Goal: Task Accomplishment & Management: Complete application form

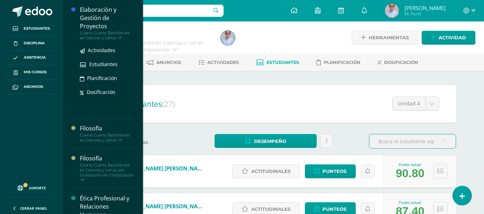
scroll to position [596, 0]
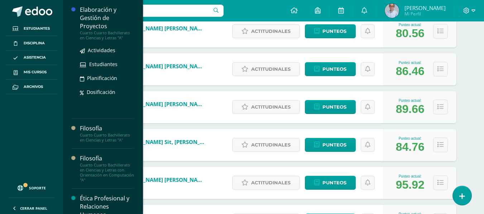
click at [94, 18] on div "Elaboración y Gestión de Proyectos" at bounding box center [107, 18] width 54 height 25
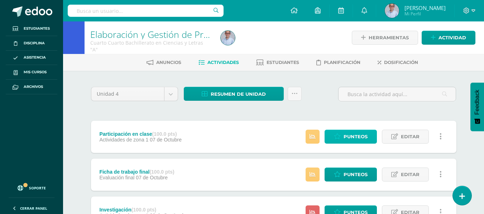
click at [341, 137] on link "Punteos" at bounding box center [350, 137] width 52 height 14
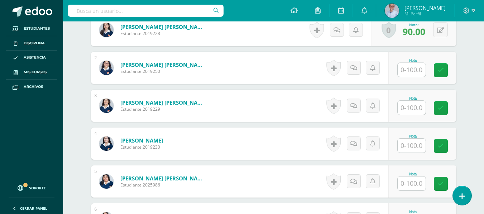
scroll to position [235, 0]
click at [410, 69] on input "text" at bounding box center [411, 70] width 28 height 14
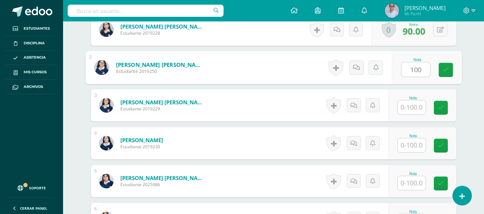
type input "100"
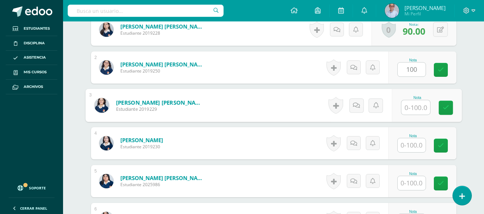
click at [415, 107] on input "text" at bounding box center [415, 108] width 29 height 14
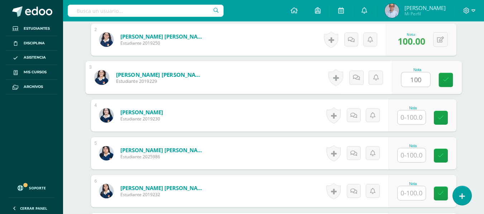
scroll to position [276, 0]
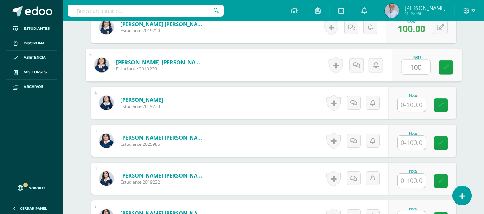
type input "100"
click at [411, 104] on input "text" at bounding box center [411, 105] width 28 height 14
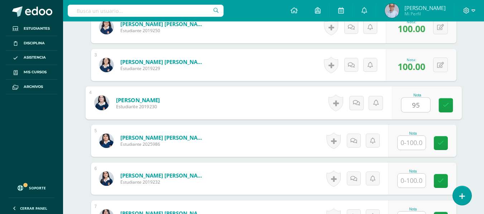
type input "95"
click at [411, 145] on input "text" at bounding box center [411, 143] width 28 height 14
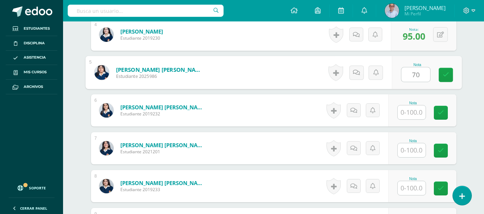
scroll to position [400, 0]
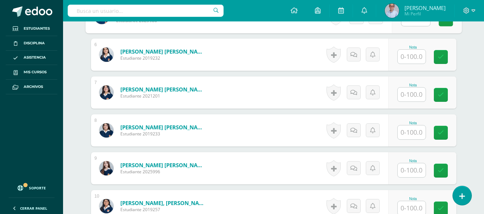
type input "70"
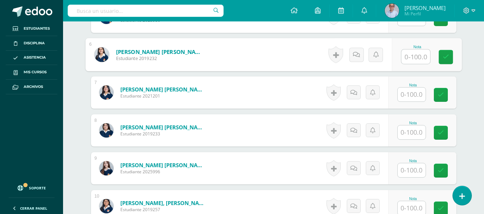
click at [414, 57] on input "text" at bounding box center [415, 57] width 29 height 14
type input "90"
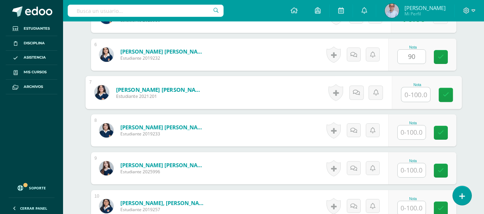
click at [411, 95] on input "text" at bounding box center [415, 95] width 29 height 14
type input "100"
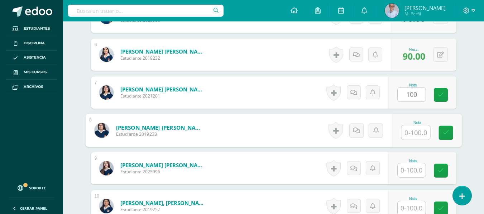
click at [415, 131] on input "text" at bounding box center [415, 133] width 29 height 14
type input "80"
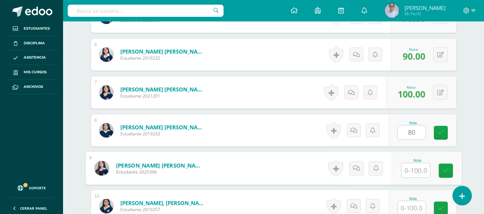
click at [414, 170] on input "text" at bounding box center [415, 171] width 29 height 14
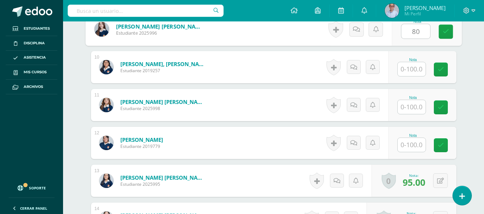
scroll to position [542, 0]
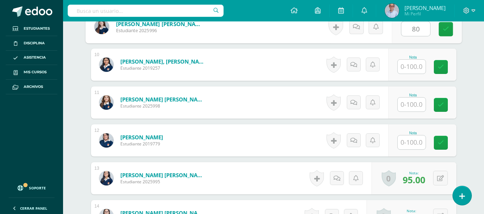
type input "80"
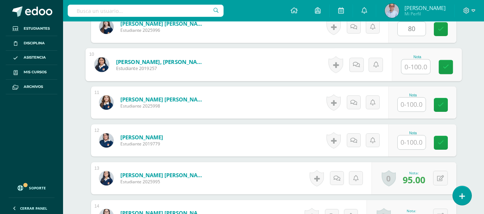
click at [413, 67] on input "text" at bounding box center [415, 67] width 29 height 14
type input "85"
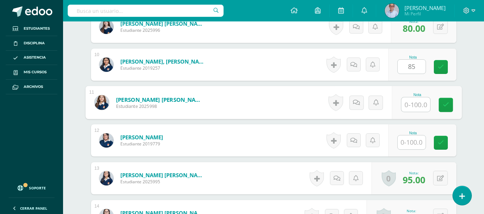
click at [413, 103] on input "text" at bounding box center [415, 105] width 29 height 14
type input "85"
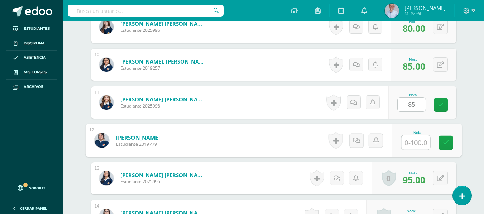
click at [412, 142] on input "text" at bounding box center [415, 143] width 29 height 14
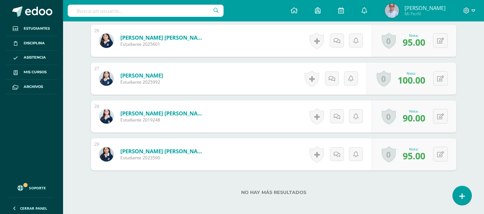
scroll to position [1183, 0]
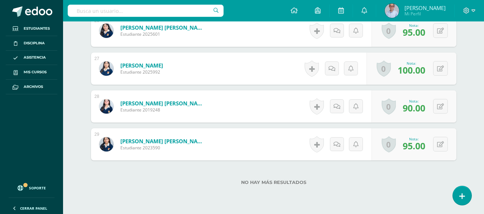
type input "80"
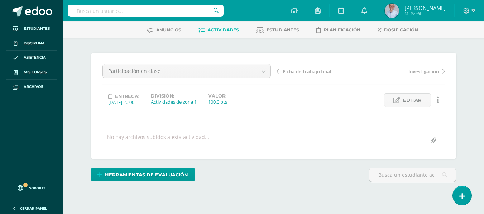
scroll to position [7, 0]
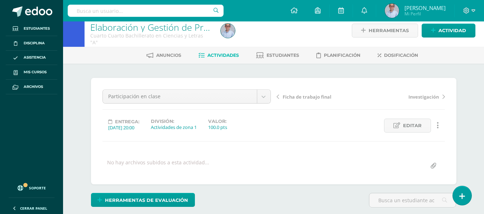
click at [217, 55] on span "Actividades" at bounding box center [223, 55] width 32 height 5
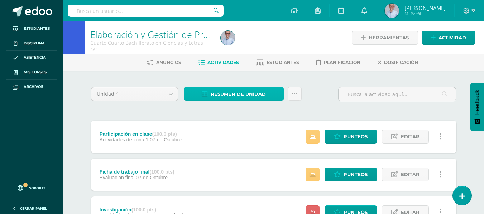
click at [232, 96] on span "Resumen de unidad" at bounding box center [237, 94] width 55 height 13
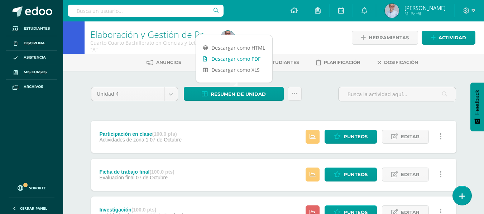
click at [234, 62] on link "Descargar como PDF" at bounding box center [234, 58] width 76 height 11
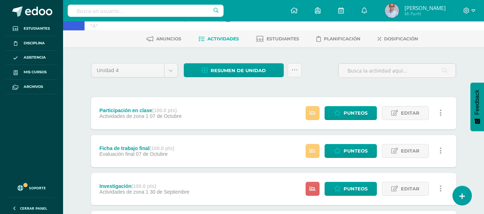
scroll to position [60, 0]
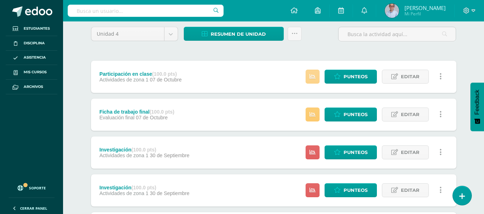
click at [315, 76] on icon at bounding box center [312, 77] width 6 height 6
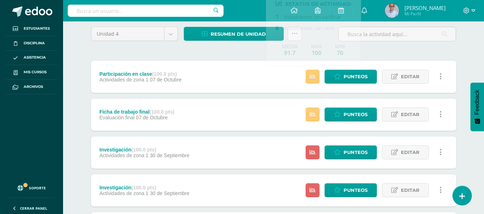
click at [241, 56] on div "Unidad 4 Unidad 1 Unidad 2 Unidad 3 Unidad 4 Resumen de unidad Subir actividade…" at bounding box center [273, 189] width 371 height 329
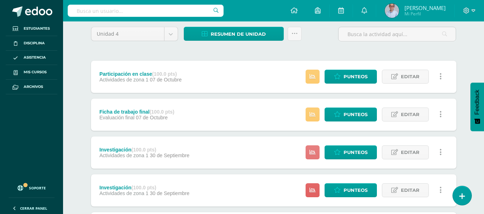
click at [313, 152] on icon at bounding box center [312, 153] width 6 height 6
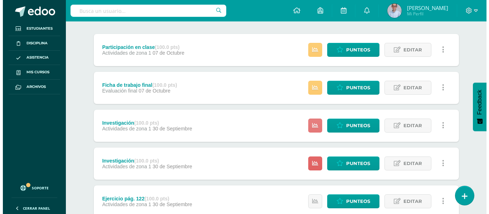
scroll to position [94, 0]
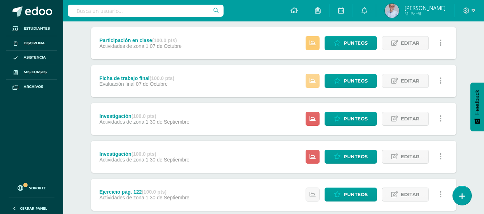
click at [311, 82] on icon at bounding box center [312, 81] width 6 height 6
click at [460, 63] on div "Unidad 4 Unidad 1 Unidad 2 Unidad 3 Unidad 4 Resumen de unidad Subir actividade…" at bounding box center [274, 156] width 394 height 358
click at [440, 120] on icon at bounding box center [440, 119] width 2 height 8
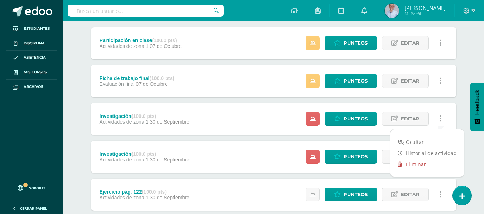
click at [417, 162] on link "Eliminar" at bounding box center [426, 164] width 73 height 11
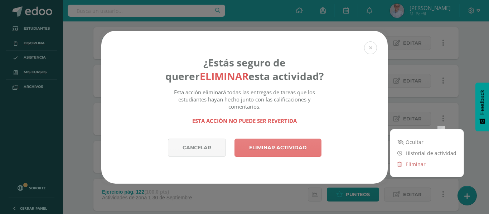
click at [284, 146] on link "Eliminar actividad" at bounding box center [277, 148] width 87 height 18
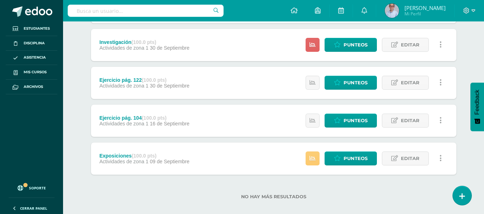
scroll to position [171, 0]
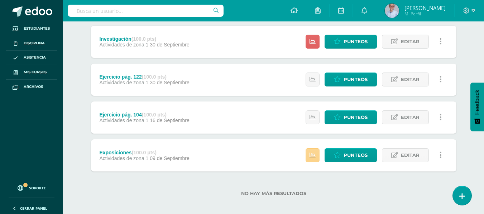
click at [312, 155] on icon at bounding box center [312, 155] width 6 height 6
click at [396, 181] on div "No hay más resultados" at bounding box center [273, 188] width 365 height 33
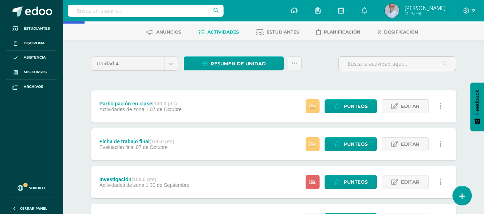
scroll to position [0, 0]
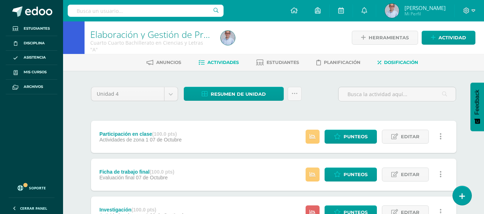
click at [399, 63] on span "Dosificación" at bounding box center [401, 62] width 34 height 5
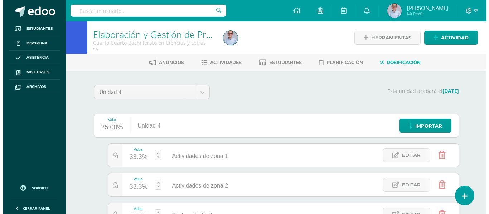
scroll to position [76, 0]
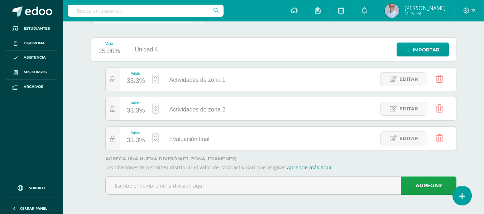
click at [439, 110] on icon at bounding box center [439, 109] width 7 height 8
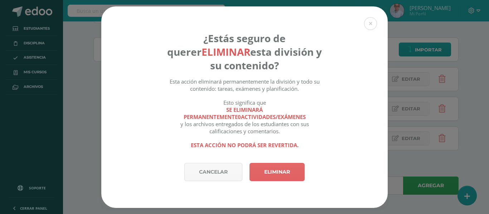
scroll to position [0, 0]
click at [270, 170] on link "Eliminar" at bounding box center [276, 172] width 55 height 18
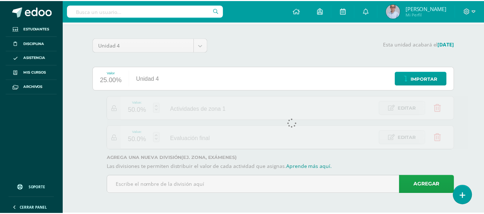
scroll to position [47, 0]
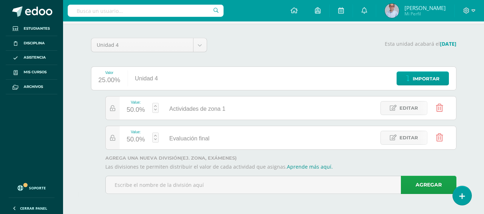
click at [155, 139] on link at bounding box center [155, 138] width 6 height 10
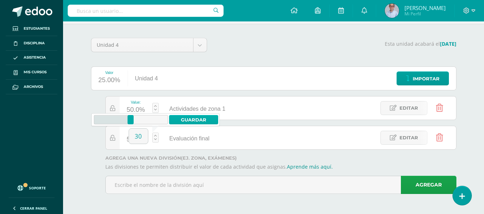
click at [192, 115] on link "Guardar" at bounding box center [193, 119] width 49 height 9
type input "30"
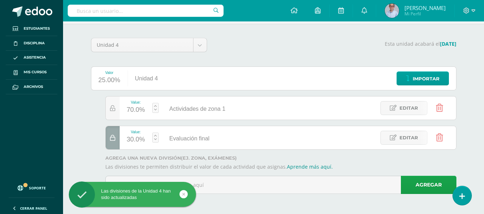
click at [80, 123] on div "Unidad 4 Unidad 1 Unidad 2 Unidad 3 Unidad 4 Esta unidad acabará el 13/10/2025 …" at bounding box center [274, 119] width 394 height 191
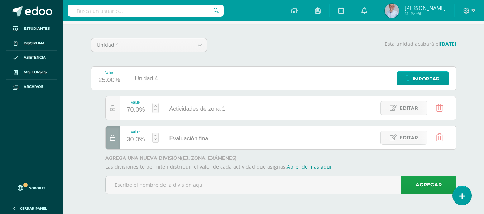
scroll to position [0, 0]
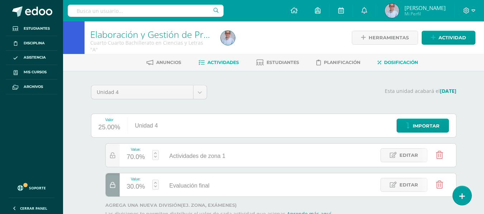
click at [220, 64] on span "Actividades" at bounding box center [223, 62] width 32 height 5
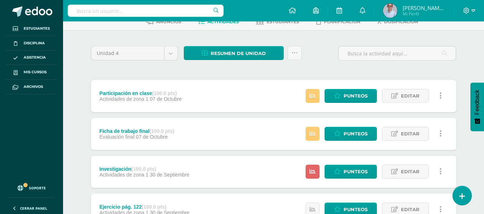
scroll to position [50, 0]
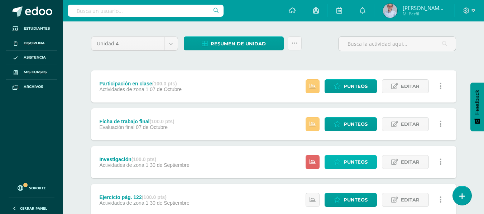
click at [352, 165] on span "Punteos" at bounding box center [355, 162] width 24 height 13
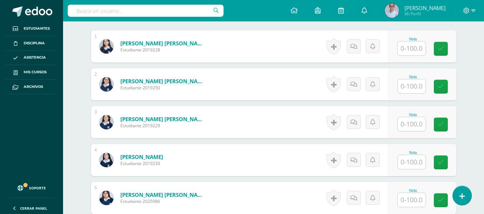
scroll to position [223, 0]
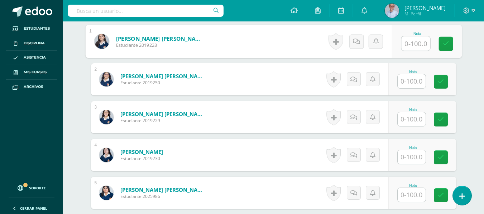
click at [411, 47] on input "text" at bounding box center [415, 44] width 29 height 14
type input "85"
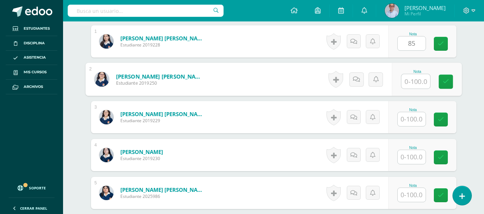
click at [411, 82] on input "text" at bounding box center [415, 81] width 29 height 14
type input "90"
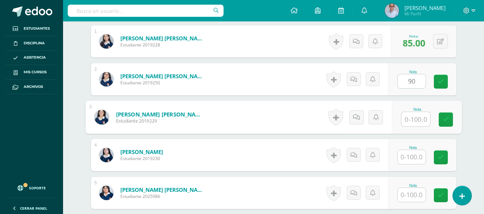
click at [410, 121] on input "text" at bounding box center [415, 119] width 29 height 14
type input "90"
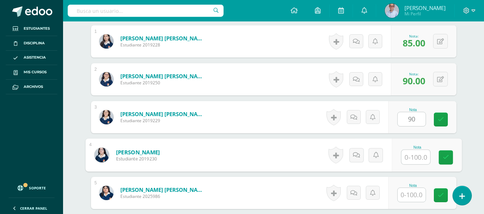
click at [411, 155] on input "text" at bounding box center [415, 157] width 29 height 14
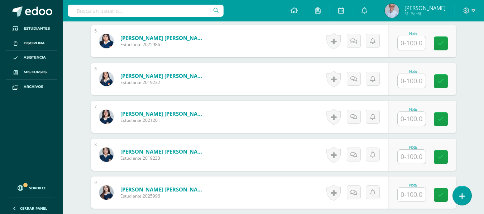
scroll to position [378, 0]
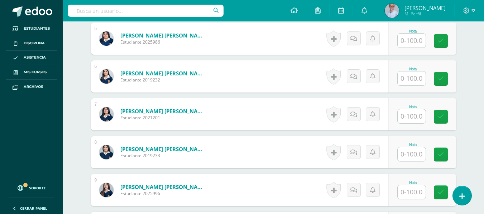
type input "95"
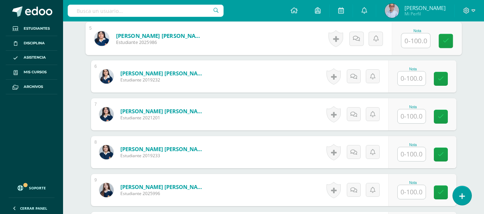
click at [407, 43] on input "text" at bounding box center [415, 41] width 29 height 14
type input "80"
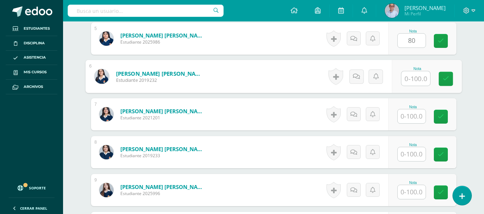
click at [408, 78] on input "text" at bounding box center [415, 79] width 29 height 14
type input "85"
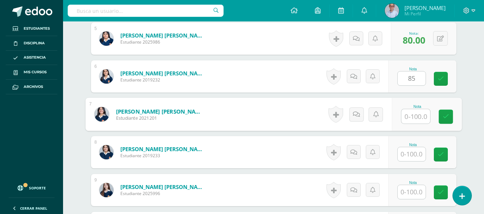
click at [413, 115] on input "text" at bounding box center [415, 117] width 29 height 14
type input "85"
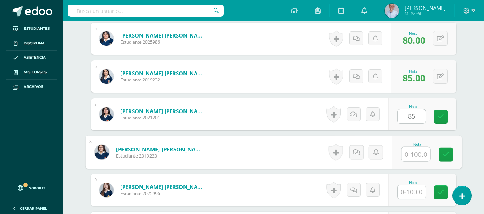
click at [413, 157] on input "text" at bounding box center [415, 154] width 29 height 14
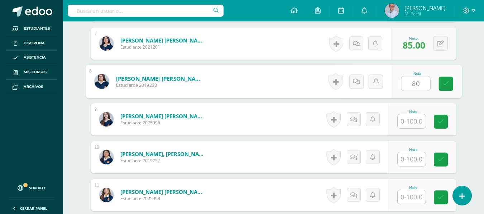
scroll to position [484, 0]
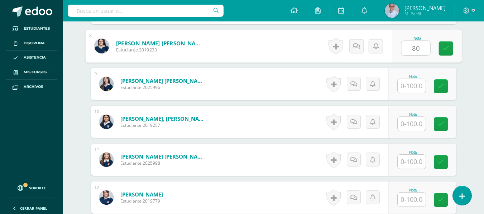
type input "80"
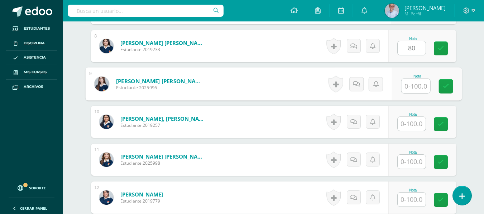
click at [406, 85] on input "text" at bounding box center [415, 86] width 29 height 14
type input "8"
type input "100"
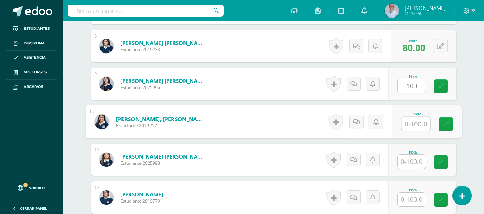
click at [411, 122] on input "text" at bounding box center [415, 124] width 29 height 14
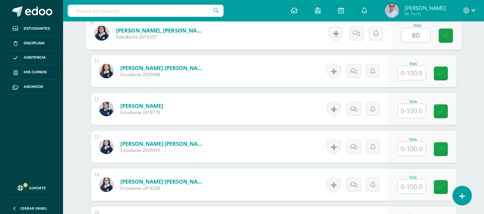
scroll to position [578, 0]
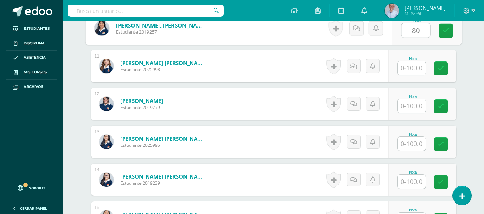
type input "80"
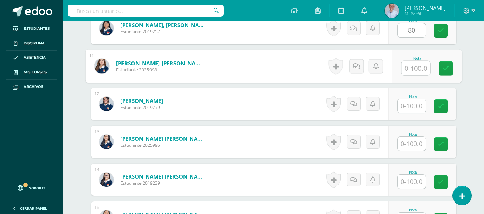
click at [414, 67] on input "text" at bounding box center [415, 68] width 29 height 14
type input "85"
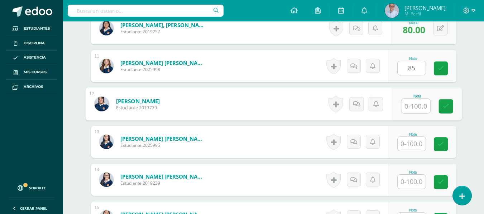
click at [412, 107] on input "text" at bounding box center [415, 106] width 29 height 14
type input "80"
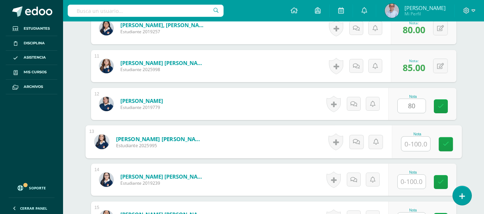
click at [412, 147] on input "text" at bounding box center [415, 144] width 29 height 14
type input "90"
click at [412, 180] on input "text" at bounding box center [411, 182] width 28 height 14
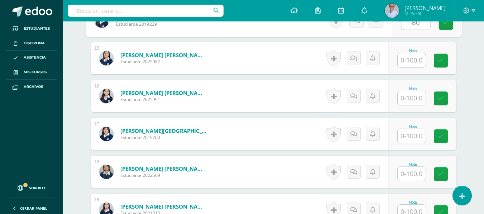
scroll to position [740, 0]
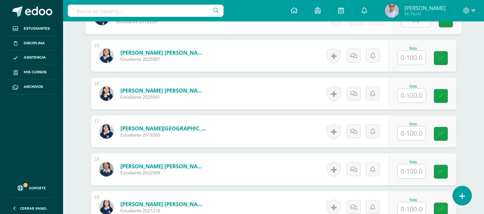
type input "80"
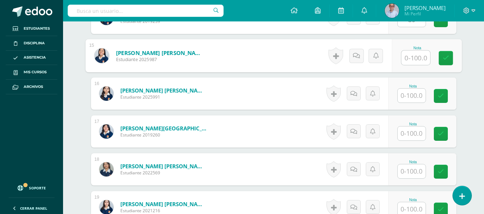
click at [412, 59] on input "text" at bounding box center [415, 58] width 29 height 14
type input "80"
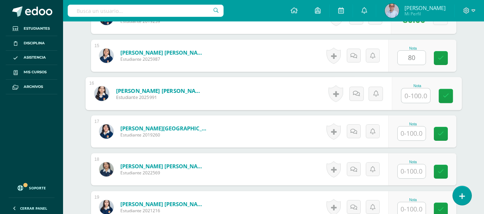
click at [411, 94] on input "text" at bounding box center [415, 96] width 29 height 14
type input "80"
click at [411, 133] on input "text" at bounding box center [411, 134] width 28 height 14
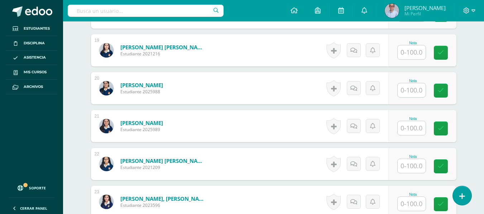
scroll to position [907, 0]
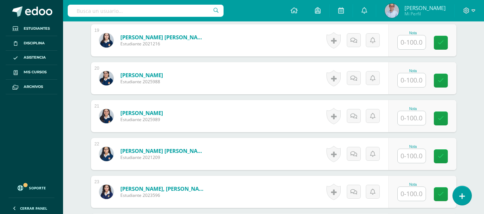
type input "80"
click at [408, 44] on input "text" at bounding box center [415, 42] width 29 height 14
type input "85"
click at [415, 83] on input "text" at bounding box center [415, 80] width 29 height 14
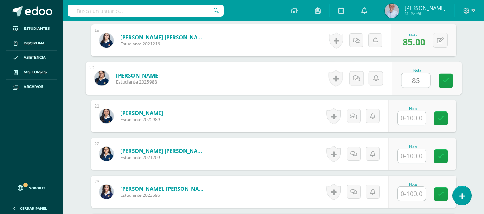
type input "8"
type input "90"
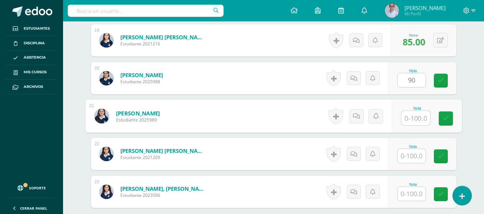
click at [417, 120] on input "text" at bounding box center [415, 118] width 29 height 14
type input "80"
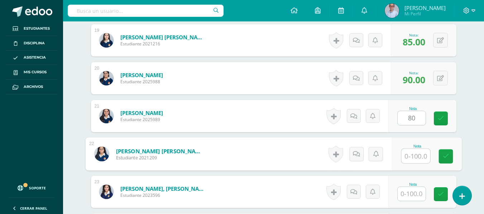
click at [411, 157] on input "text" at bounding box center [415, 156] width 29 height 14
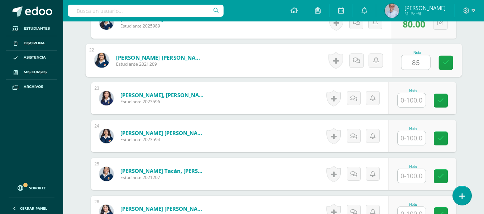
scroll to position [1004, 0]
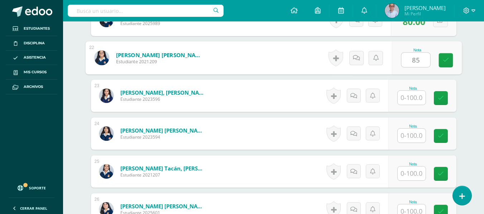
type input "85"
click at [414, 99] on input "text" at bounding box center [411, 98] width 28 height 14
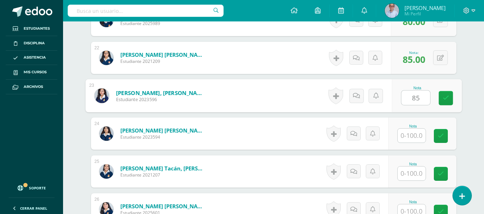
type input "85"
click at [411, 136] on input "text" at bounding box center [411, 136] width 28 height 14
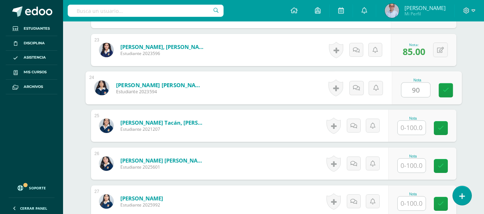
scroll to position [1070, 0]
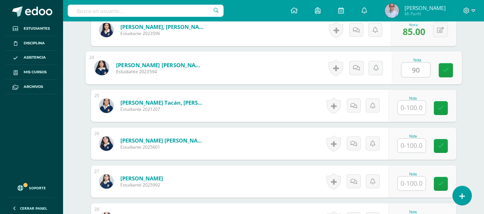
type input "90"
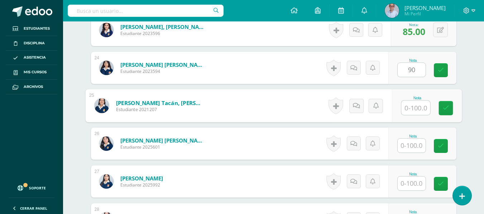
click at [406, 110] on input "text" at bounding box center [415, 108] width 29 height 14
type input "100"
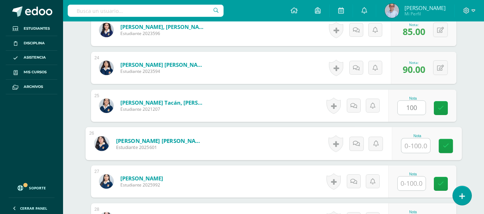
click at [413, 141] on input "text" at bounding box center [415, 146] width 29 height 14
type input "90"
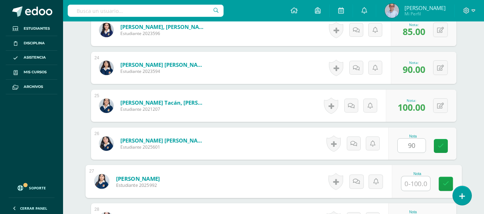
click at [417, 188] on input "text" at bounding box center [415, 184] width 29 height 14
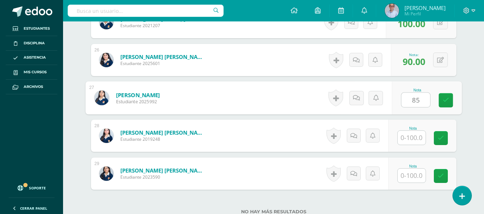
scroll to position [1166, 0]
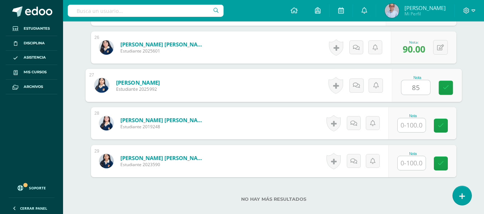
type input "85"
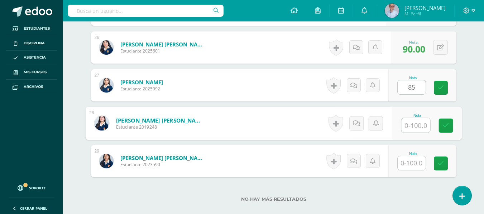
click at [408, 125] on input "text" at bounding box center [415, 125] width 29 height 14
type input "80"
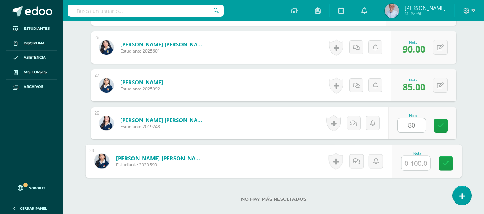
click at [413, 160] on input "text" at bounding box center [415, 163] width 29 height 14
type input "100"
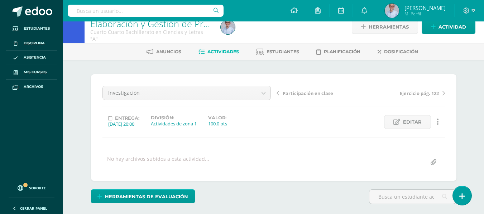
scroll to position [3, 0]
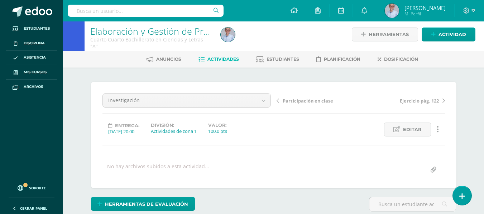
click at [215, 60] on span "Actividades" at bounding box center [223, 59] width 32 height 5
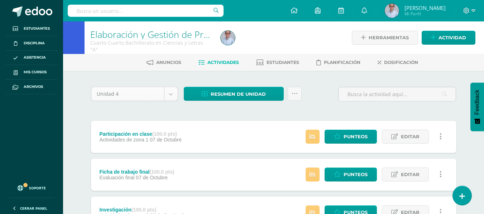
click at [148, 94] on body "Estudiantes Disciplina Asistencia Mis cursos Archivos Soporte Ayuda Reportar un…" at bounding box center [242, 195] width 484 height 391
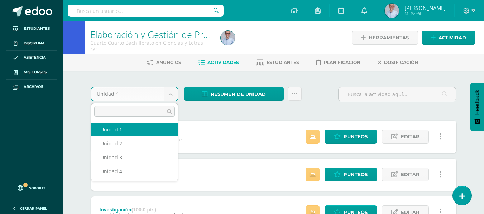
select select "Unidad 1"
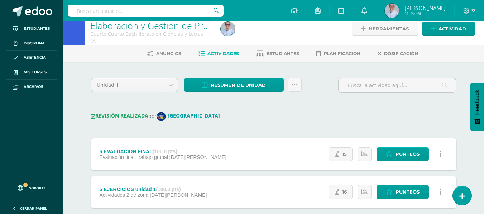
scroll to position [11, 0]
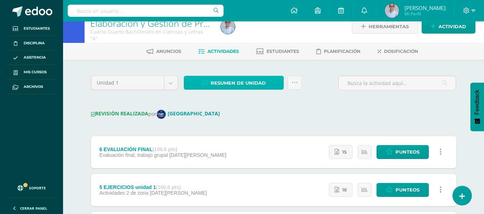
click at [226, 83] on span "Resumen de unidad" at bounding box center [237, 83] width 55 height 13
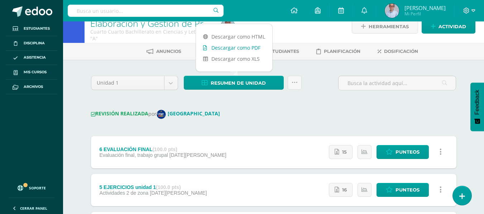
click at [228, 49] on link "Descargar como PDF" at bounding box center [234, 47] width 76 height 11
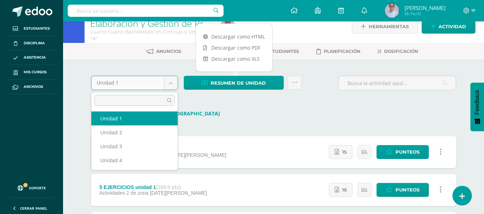
click at [127, 76] on body "Estudiantes Disciplina Asistencia Mis cursos Archivos Soporte Ayuda Reportar un…" at bounding box center [242, 197] width 484 height 417
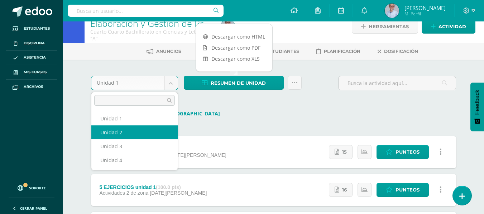
select select "Unidad 2"
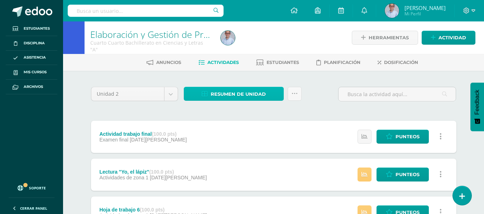
click at [234, 90] on span "Resumen de unidad" at bounding box center [237, 94] width 55 height 13
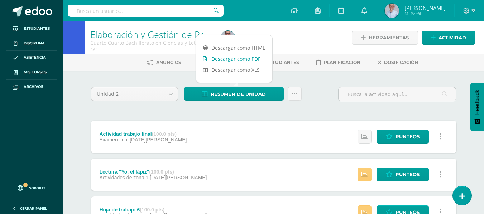
click at [228, 61] on link "Descargar como PDF" at bounding box center [234, 58] width 76 height 11
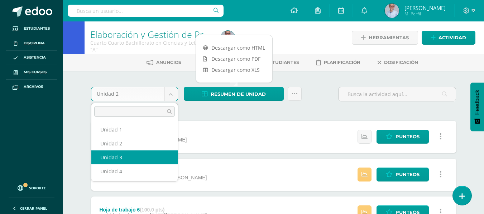
select select "Unidad 3"
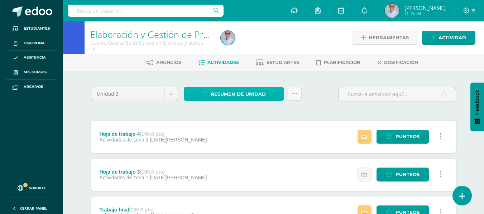
click at [231, 93] on span "Resumen de unidad" at bounding box center [237, 94] width 55 height 13
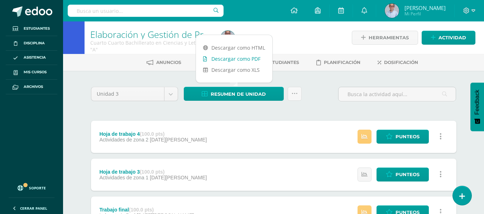
click at [224, 62] on link "Descargar como PDF" at bounding box center [234, 58] width 76 height 11
click at [147, 92] on body "Estudiantes Disciplina Asistencia Mis cursos Archivos Soporte Ayuda Reportar un…" at bounding box center [242, 195] width 484 height 391
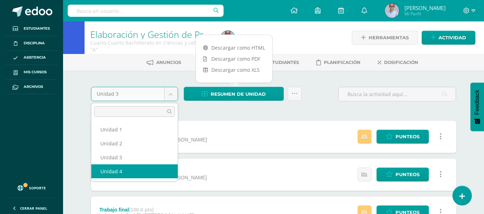
select select "Unidad 4"
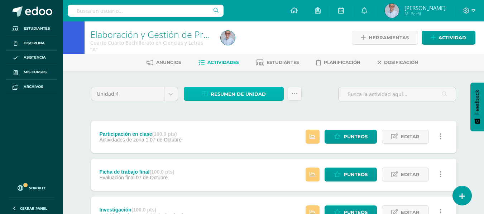
click at [239, 95] on span "Resumen de unidad" at bounding box center [237, 94] width 55 height 13
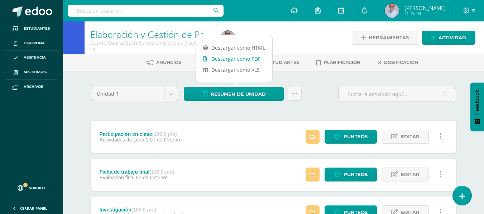
click at [226, 55] on link "Descargar como PDF" at bounding box center [234, 58] width 76 height 11
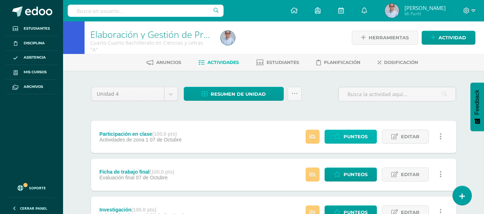
click at [350, 139] on span "Punteos" at bounding box center [355, 136] width 24 height 13
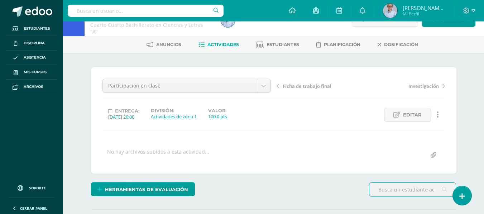
scroll to position [13, 0]
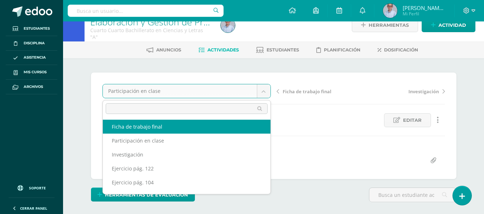
select select "/dashboard/teacher/grade-activity/130655/"
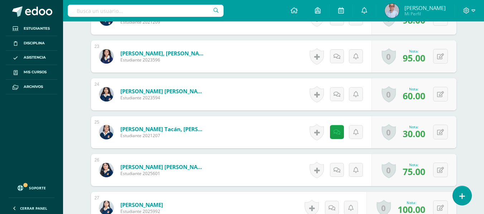
scroll to position [1048, 0]
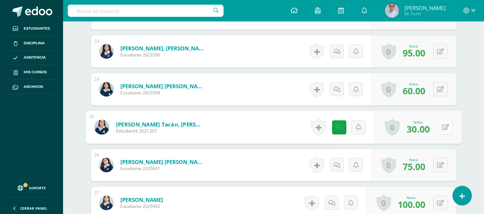
click at [437, 134] on button at bounding box center [444, 127] width 15 height 15
type input "0"
click at [430, 137] on link at bounding box center [426, 130] width 14 height 14
click at [344, 130] on icon at bounding box center [343, 127] width 7 height 6
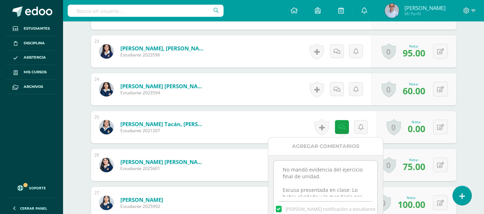
scroll to position [16, 0]
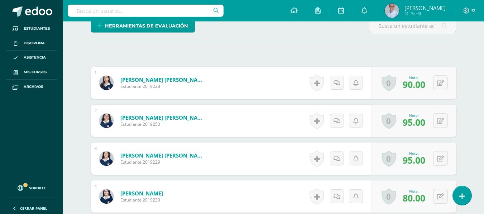
scroll to position [108, 0]
